Goal: Information Seeking & Learning: Learn about a topic

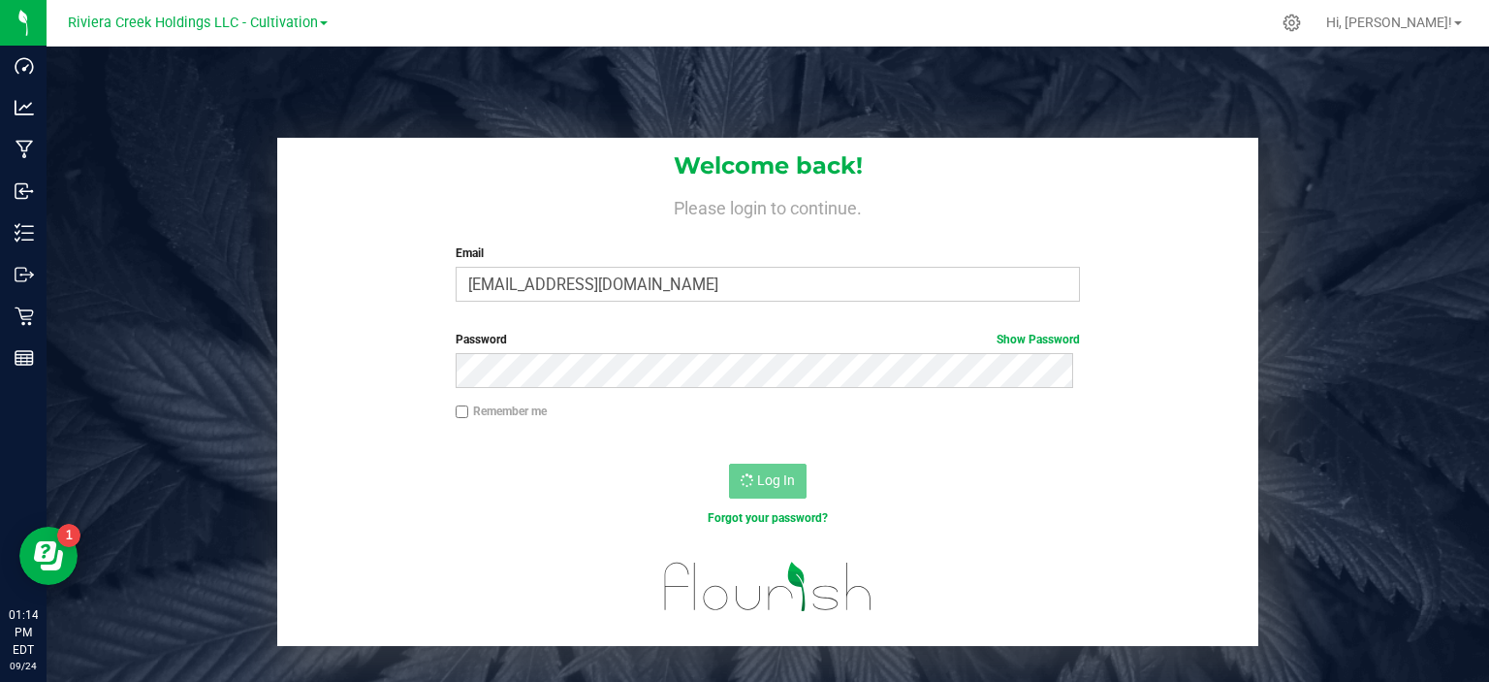
click at [322, 22] on span at bounding box center [324, 23] width 8 height 4
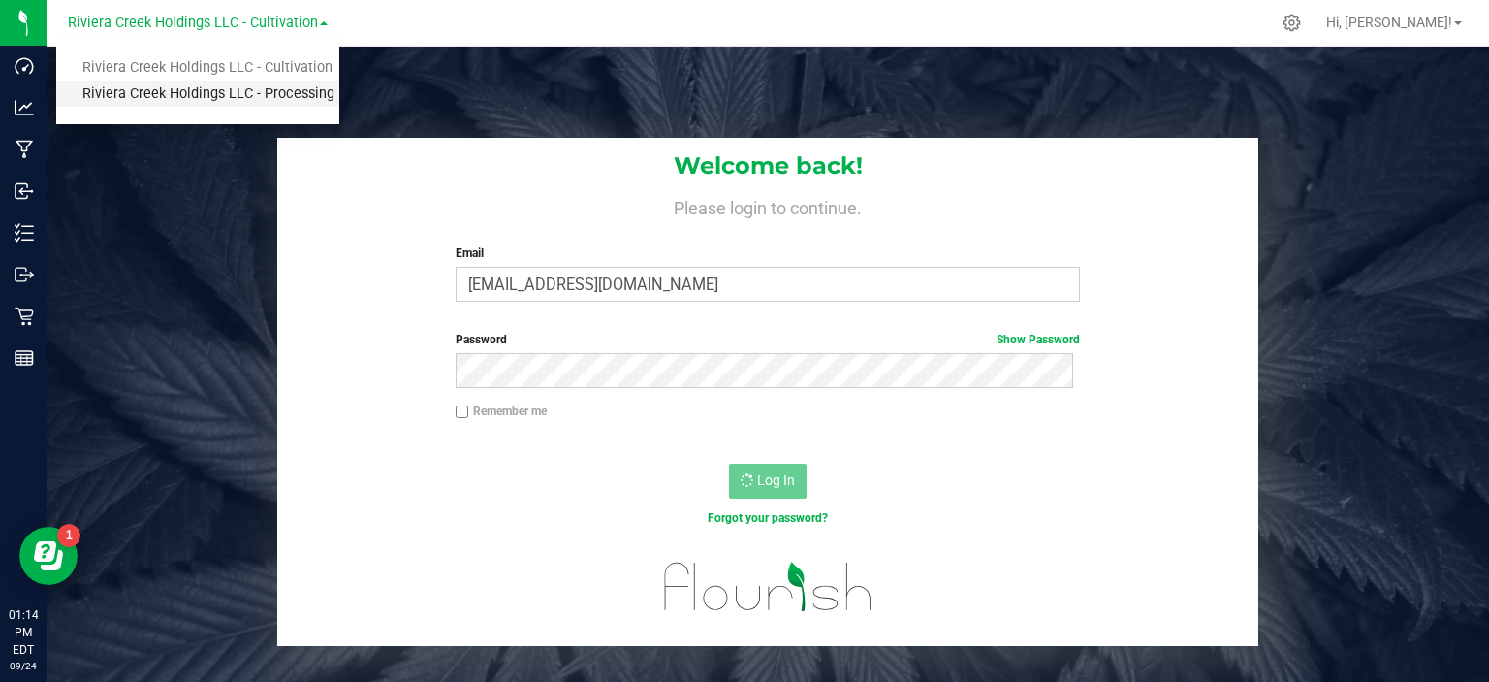
click at [283, 84] on link "Riviera Creek Holdings LLC - Processing" at bounding box center [197, 94] width 283 height 26
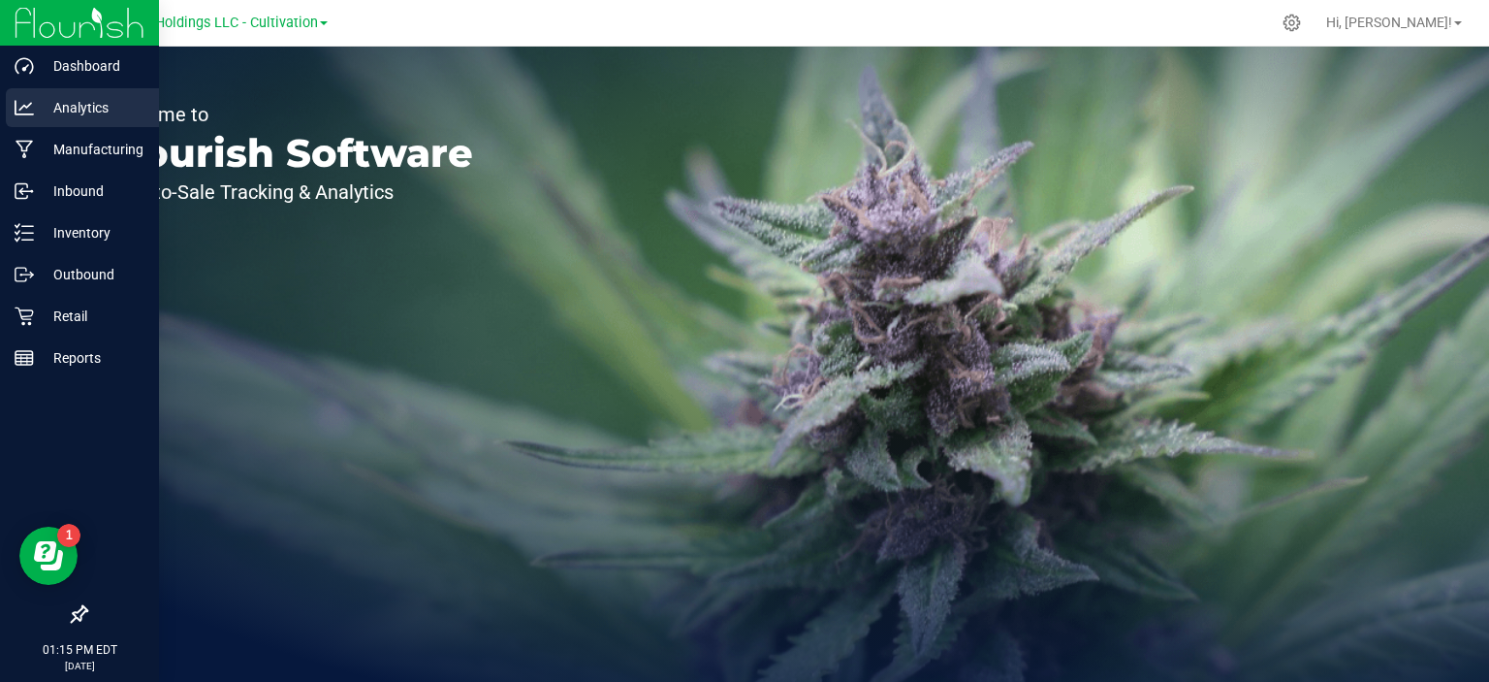
click at [81, 106] on p "Analytics" at bounding box center [92, 107] width 116 height 23
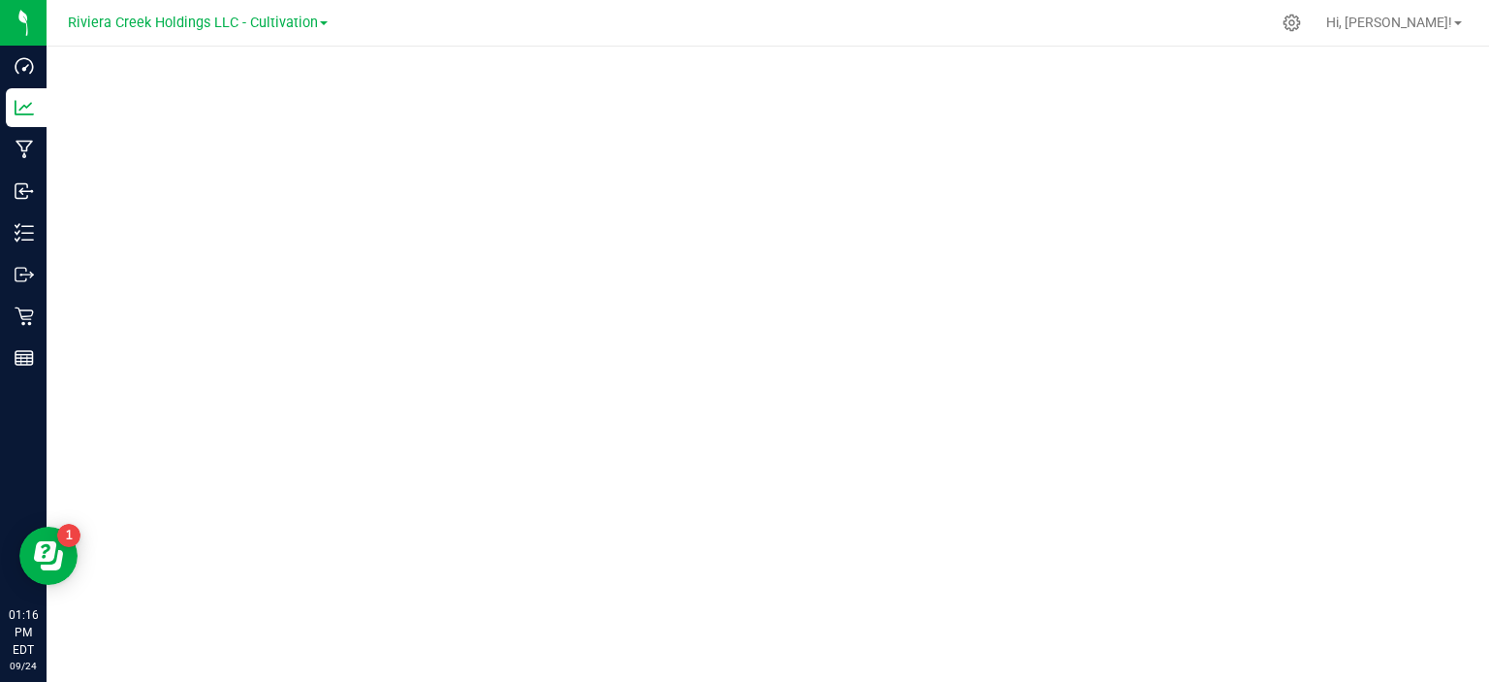
click at [320, 26] on link "Riviera Creek Holdings LLC - Cultivation" at bounding box center [198, 22] width 260 height 18
click at [297, 90] on link "Riviera Creek Holdings LLC - Processing" at bounding box center [197, 94] width 283 height 26
